Goal: Transaction & Acquisition: Obtain resource

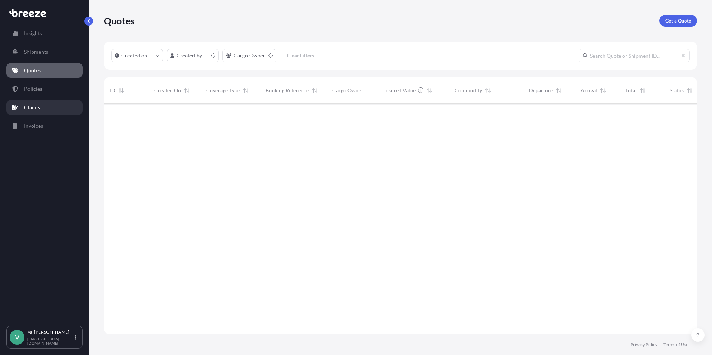
scroll to position [229, 588]
click at [685, 20] on p "Get a Quote" at bounding box center [679, 20] width 26 height 7
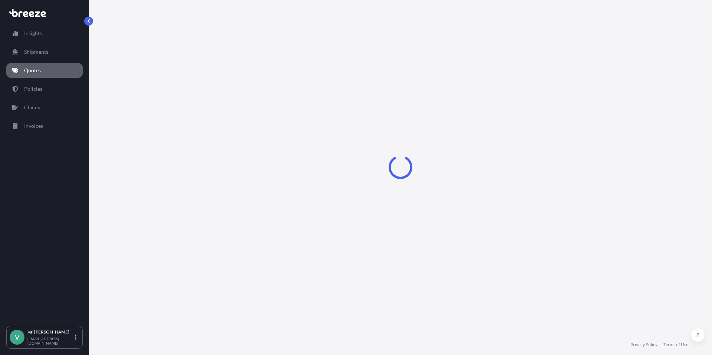
select select "Sea"
select select "1"
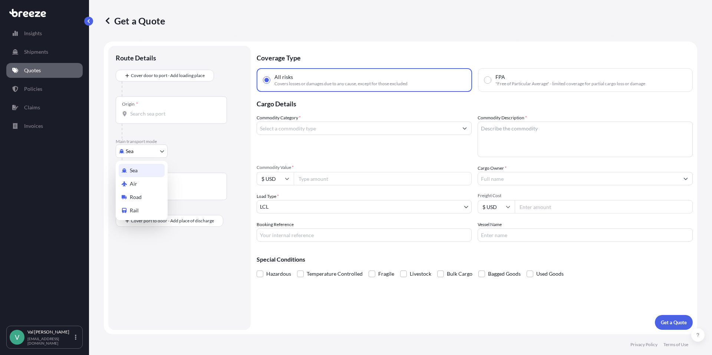
click at [155, 151] on body "Insights Shipments Quotes Policies Claims Invoices V [PERSON_NAME] [PERSON_NAME…" at bounding box center [356, 177] width 712 height 355
click at [145, 193] on div "Road" at bounding box center [142, 197] width 46 height 13
select select "Road"
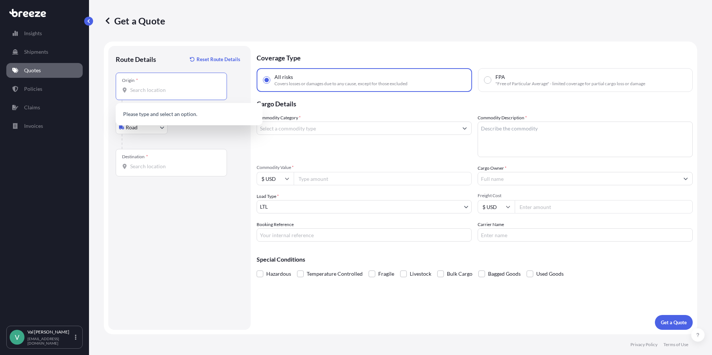
click at [154, 88] on input "Origin *" at bounding box center [174, 89] width 88 height 7
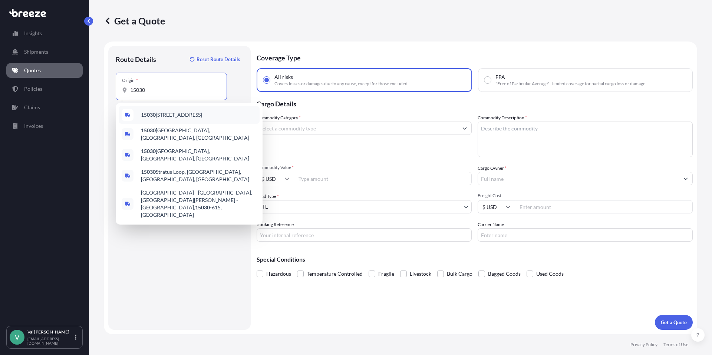
drag, startPoint x: 150, startPoint y: 89, endPoint x: 98, endPoint y: 69, distance: 55.7
click at [105, 76] on form "Route Details Reset Route Details Place of loading Road Road Rail Origin * 1503…" at bounding box center [401, 188] width 594 height 293
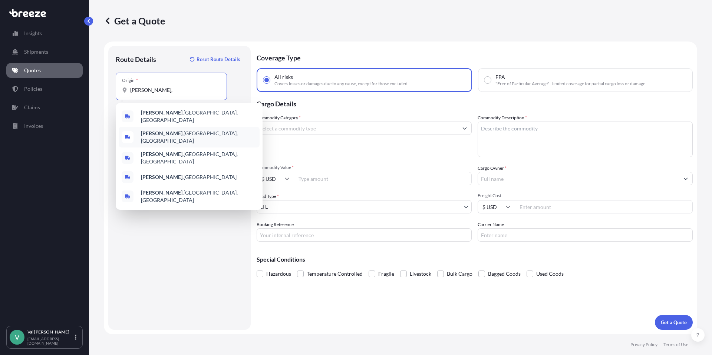
click at [157, 133] on b "[PERSON_NAME]," at bounding box center [162, 133] width 43 height 6
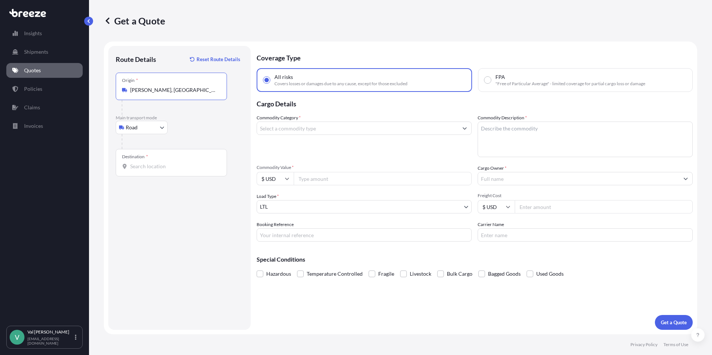
type input "[PERSON_NAME], [GEOGRAPHIC_DATA], [GEOGRAPHIC_DATA]"
click at [151, 167] on input "Destination *" at bounding box center [174, 166] width 88 height 7
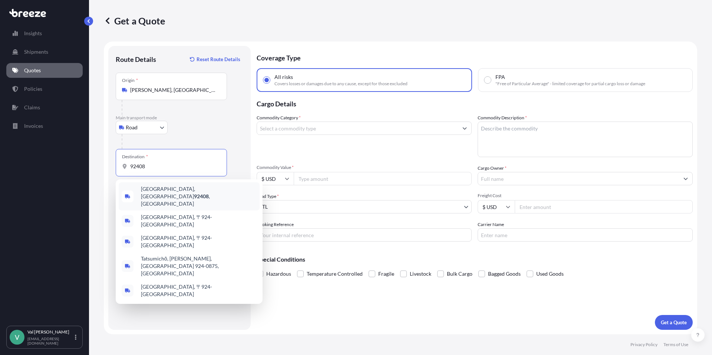
click at [173, 190] on span "[GEOGRAPHIC_DATA] , [GEOGRAPHIC_DATA]" at bounding box center [199, 197] width 116 height 22
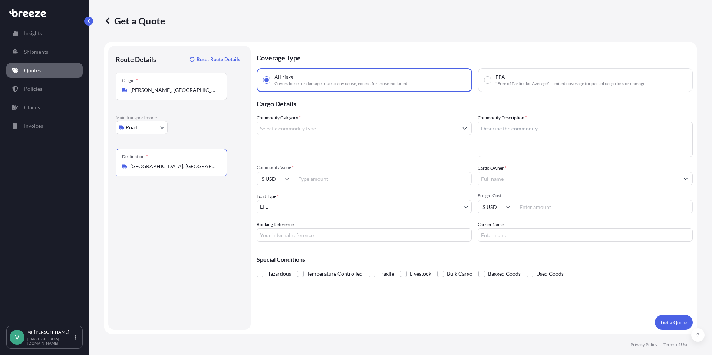
type input "[GEOGRAPHIC_DATA], [GEOGRAPHIC_DATA]"
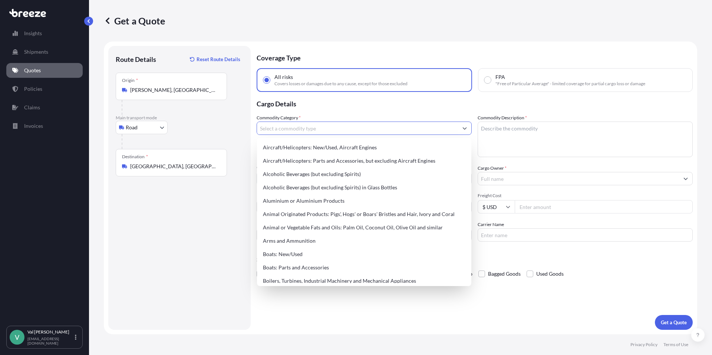
click at [291, 131] on input "Commodity Category *" at bounding box center [357, 128] width 201 height 13
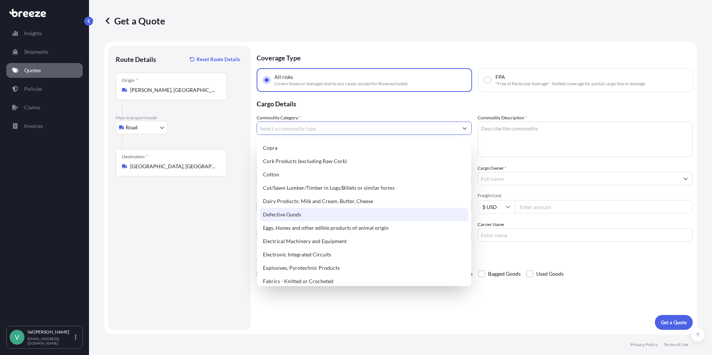
scroll to position [362, 0]
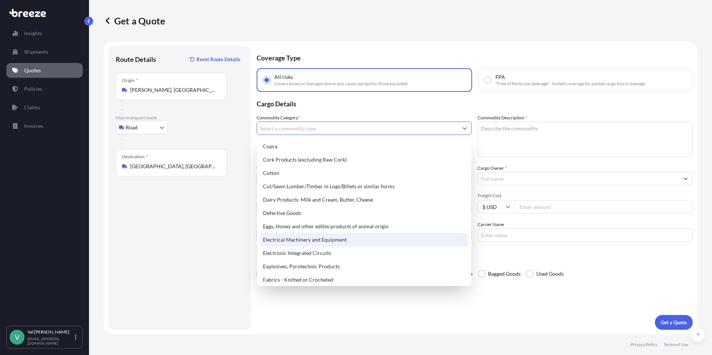
click at [307, 237] on div "Electrical Machinery and Equipment" at bounding box center [364, 239] width 209 height 13
type input "Electrical Machinery and Equipment"
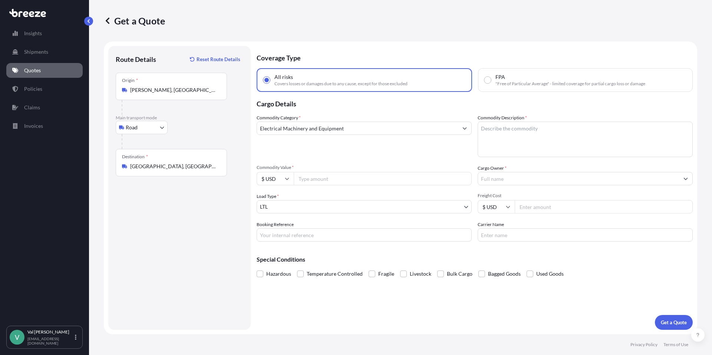
click at [313, 180] on input "Commodity Value *" at bounding box center [383, 178] width 178 height 13
type input "2000"
click at [333, 236] on input "Booking Reference" at bounding box center [364, 235] width 215 height 13
type input "b"
type input "BREADING MACHING FOR GREAT LAKES"
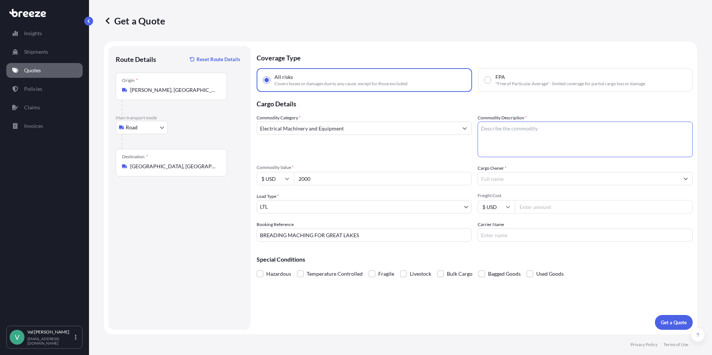
click at [491, 129] on textarea "Commodity Description *" at bounding box center [585, 140] width 215 height 36
type textarea "BREADING MACHINE"
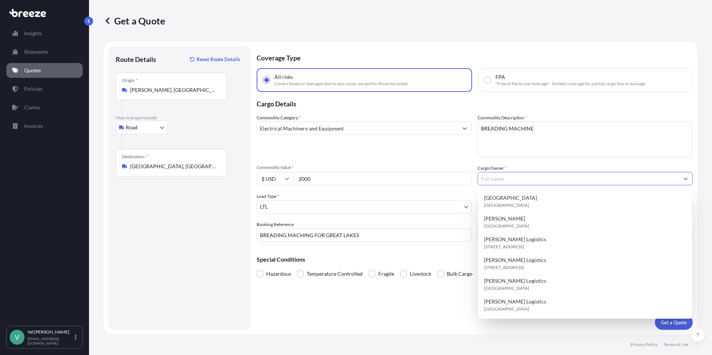
click at [504, 177] on input "Cargo Owner *" at bounding box center [578, 178] width 201 height 13
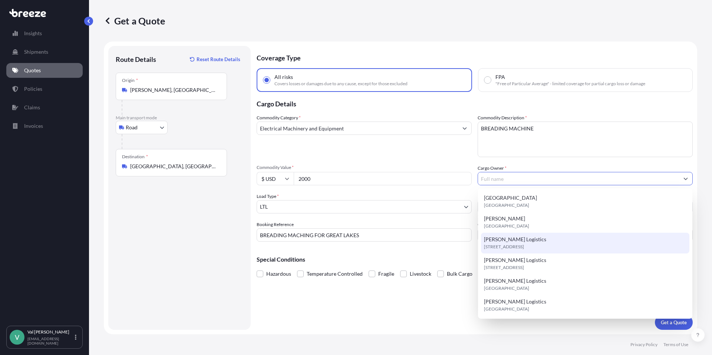
click at [508, 242] on span "[PERSON_NAME] Logistics" at bounding box center [515, 239] width 62 height 7
type input "[PERSON_NAME] Logistics"
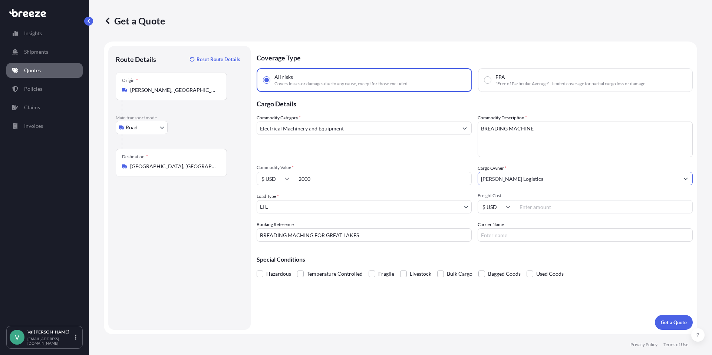
click at [533, 210] on input "Freight Cost" at bounding box center [604, 206] width 178 height 13
type input "371.62"
click at [521, 236] on input "Carrier Name" at bounding box center [585, 235] width 215 height 13
type input "[PERSON_NAME]"
click at [672, 321] on p "Get a Quote" at bounding box center [674, 322] width 26 height 7
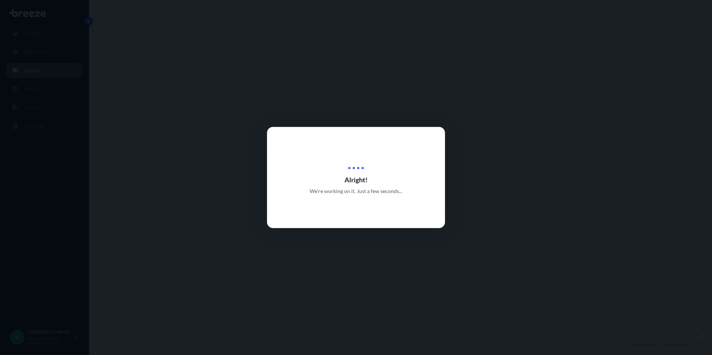
select select "Road"
select select "1"
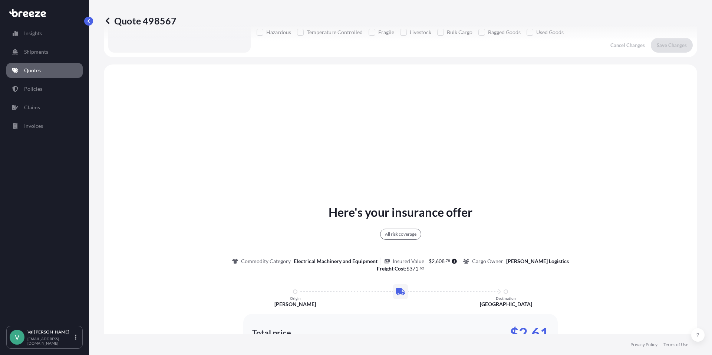
scroll to position [269, 0]
